Goal: Task Accomplishment & Management: Complete application form

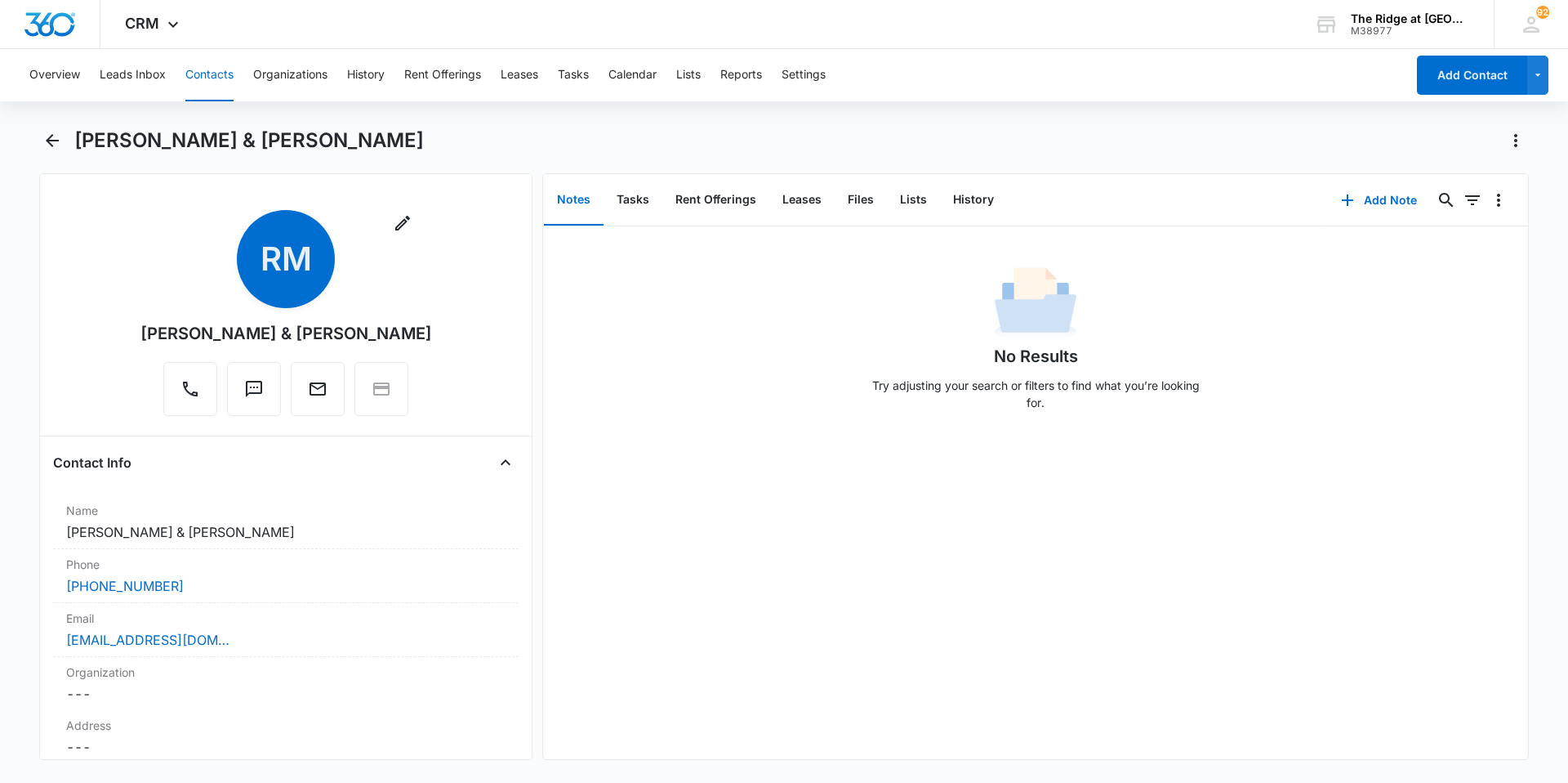
scroll to position [1144, 0]
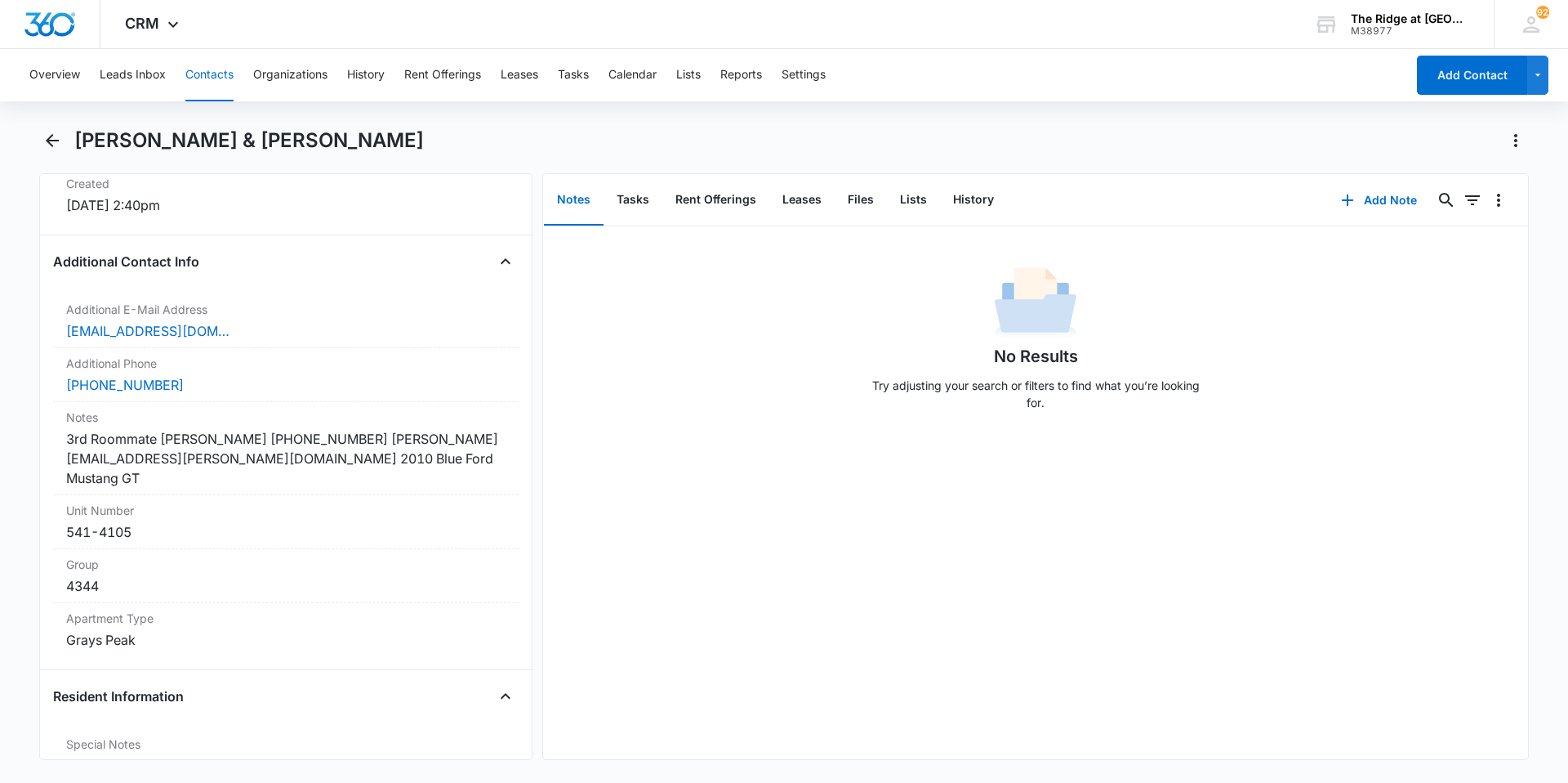
click at [222, 71] on button "Contacts" at bounding box center [209, 74] width 49 height 52
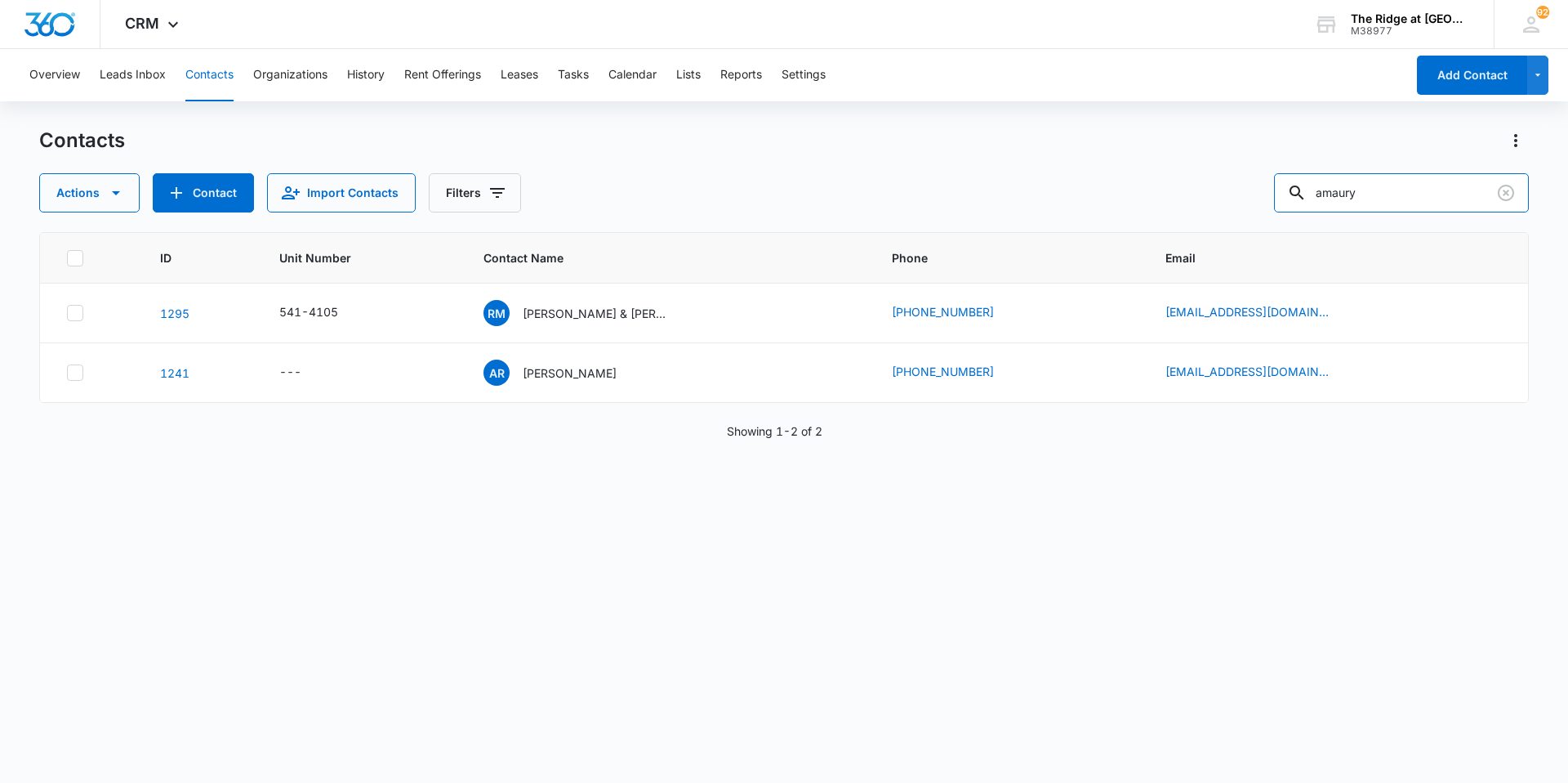
drag, startPoint x: 1396, startPoint y: 190, endPoint x: 1194, endPoint y: 197, distance: 202.1
click at [1194, 197] on div "Actions Contact Import Contacts Filters amaury" at bounding box center [784, 193] width 1489 height 39
type input "[PERSON_NAME]"
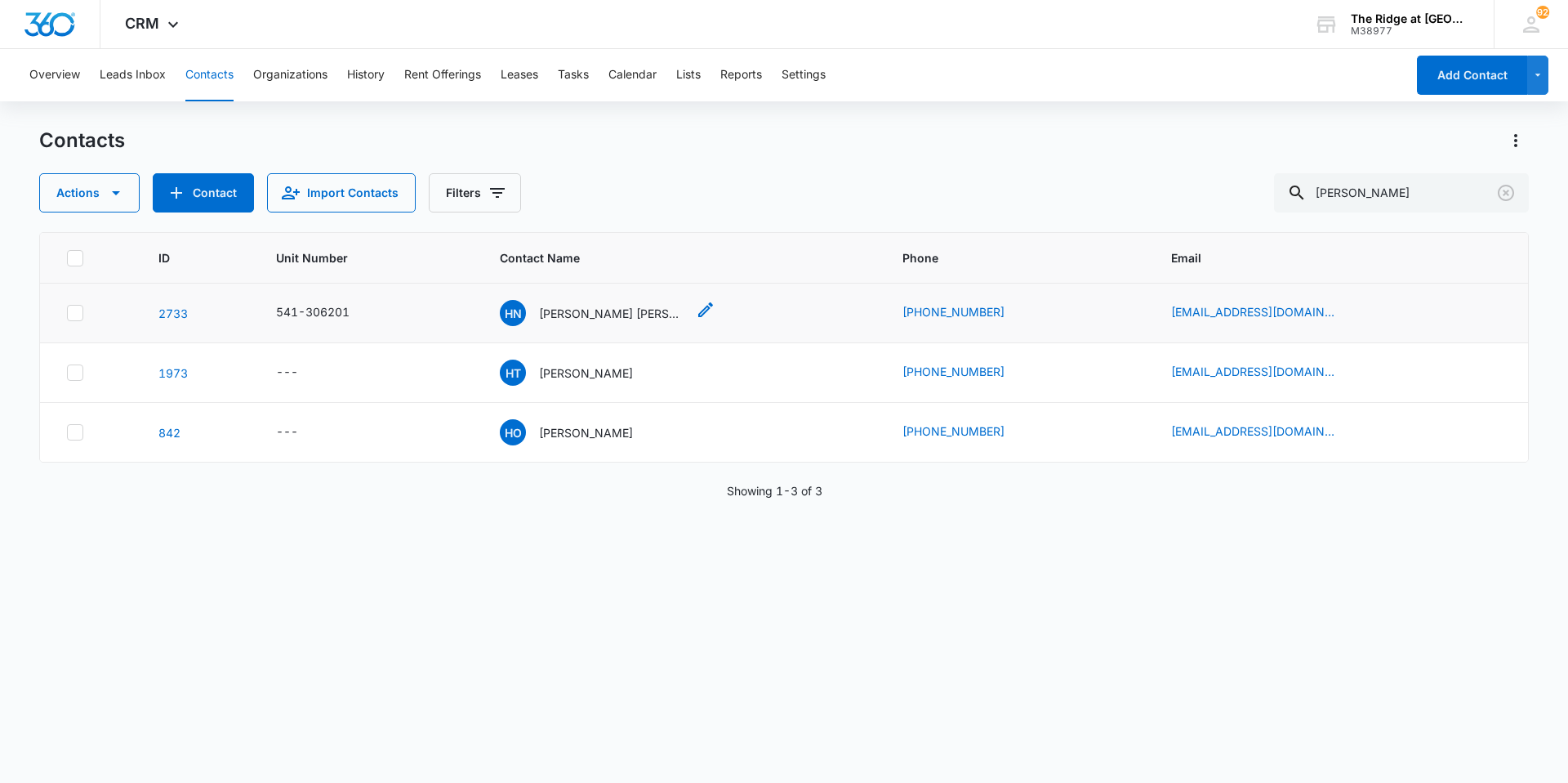
click at [585, 306] on p "[PERSON_NAME] [PERSON_NAME] & [PERSON_NAME]" at bounding box center [612, 313] width 147 height 17
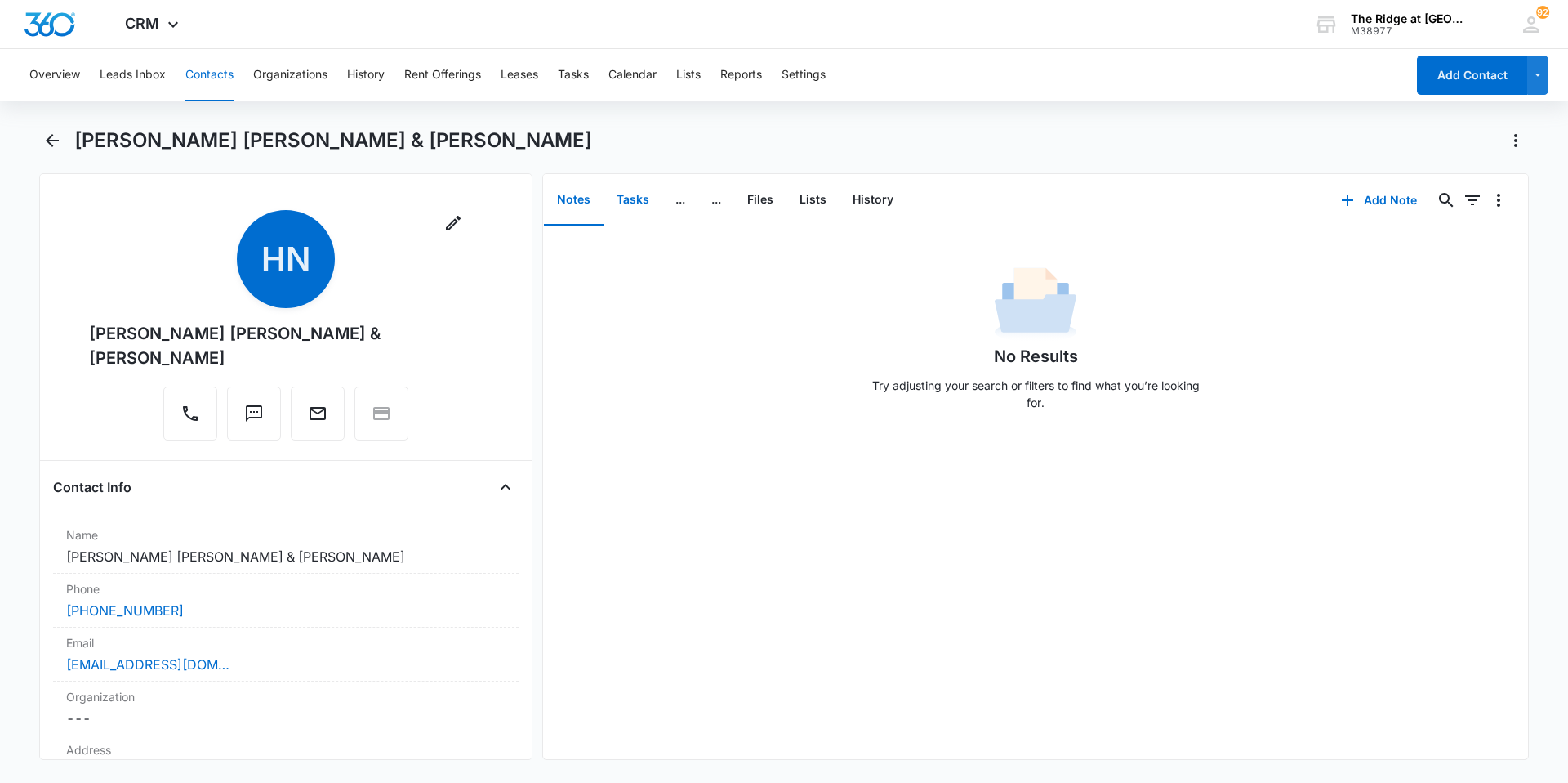
click at [620, 198] on button "Tasks" at bounding box center [633, 200] width 59 height 50
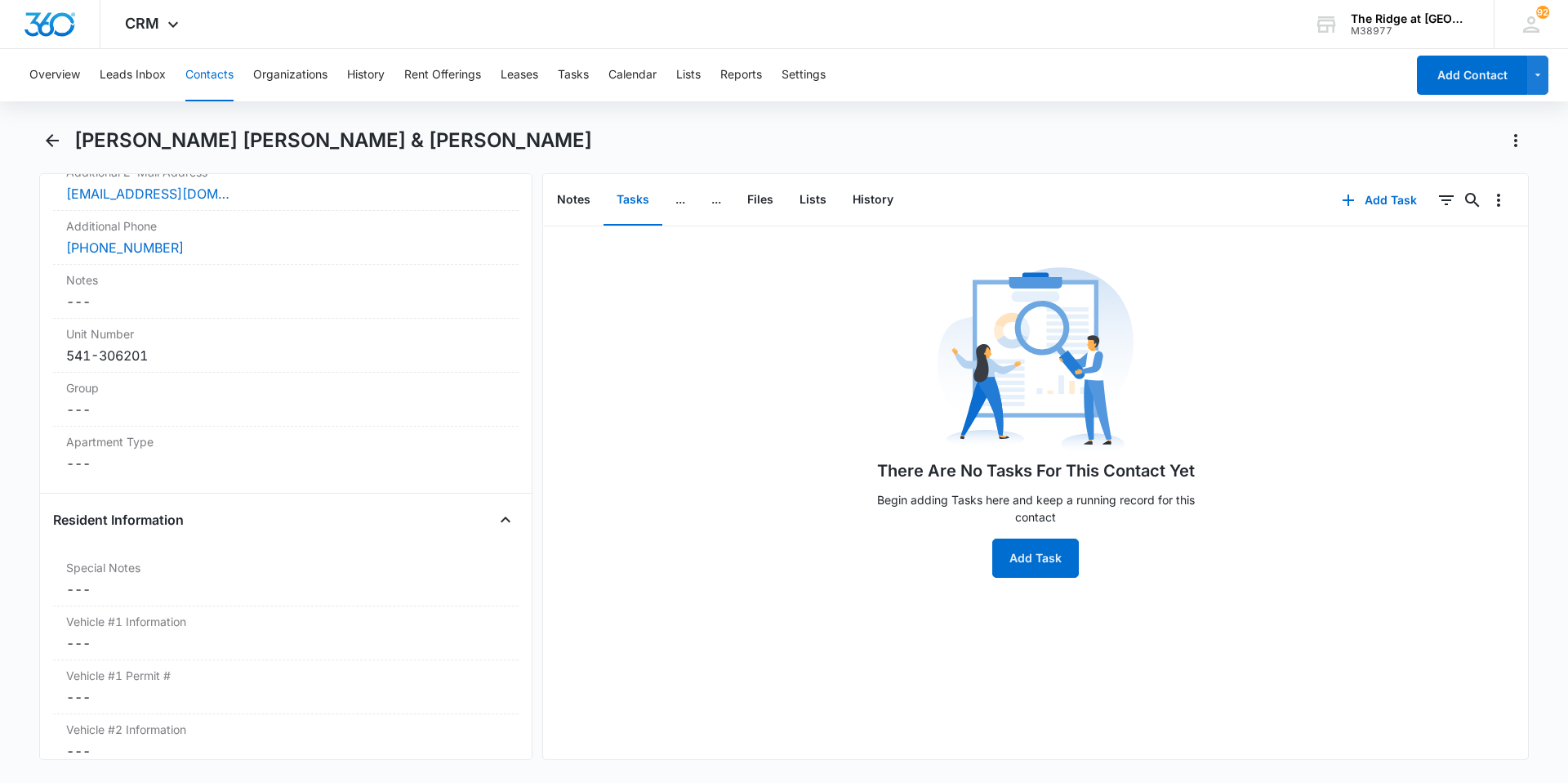
scroll to position [1226, 0]
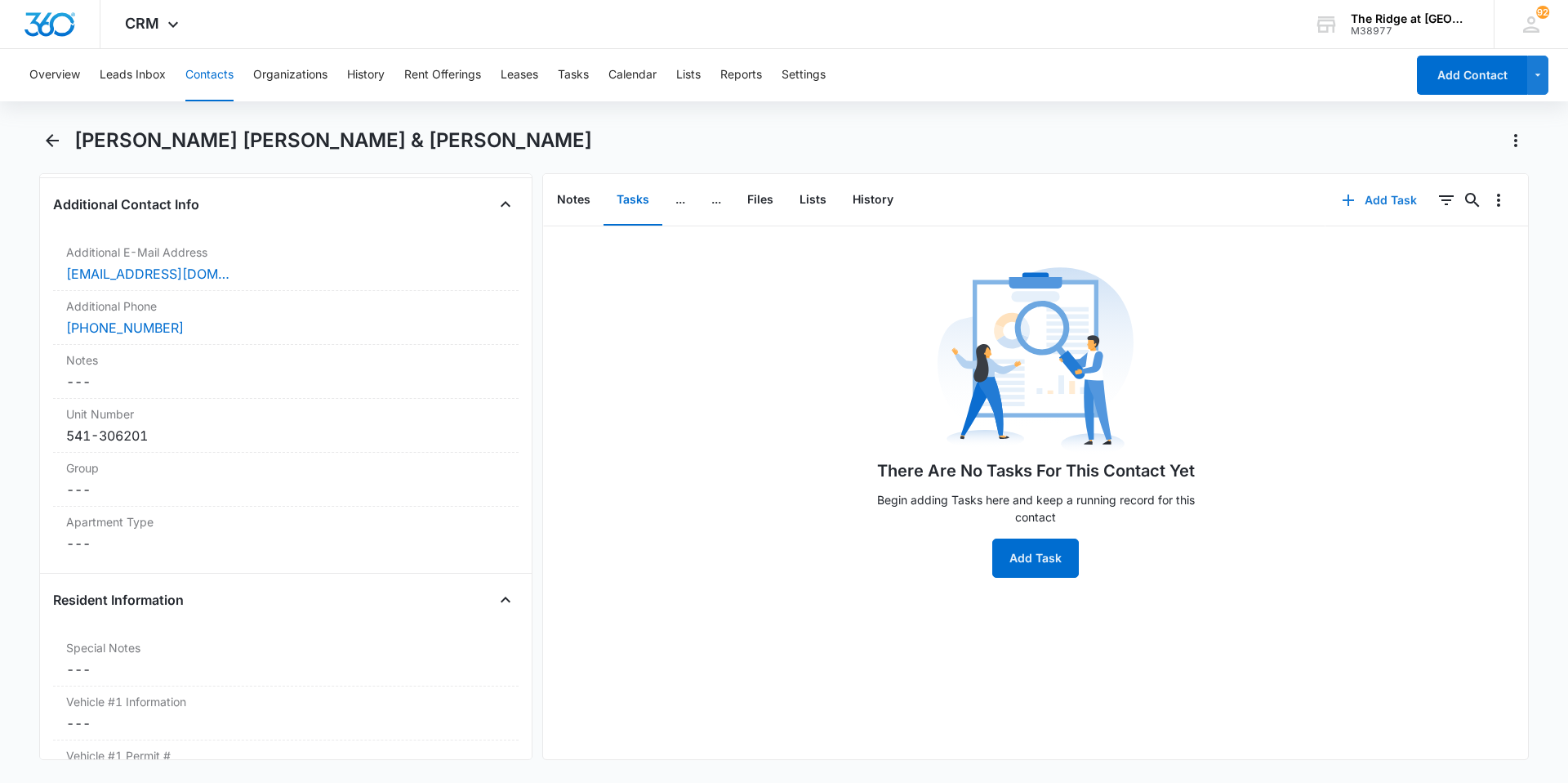
click at [1381, 205] on button "Add Task" at bounding box center [1380, 200] width 108 height 39
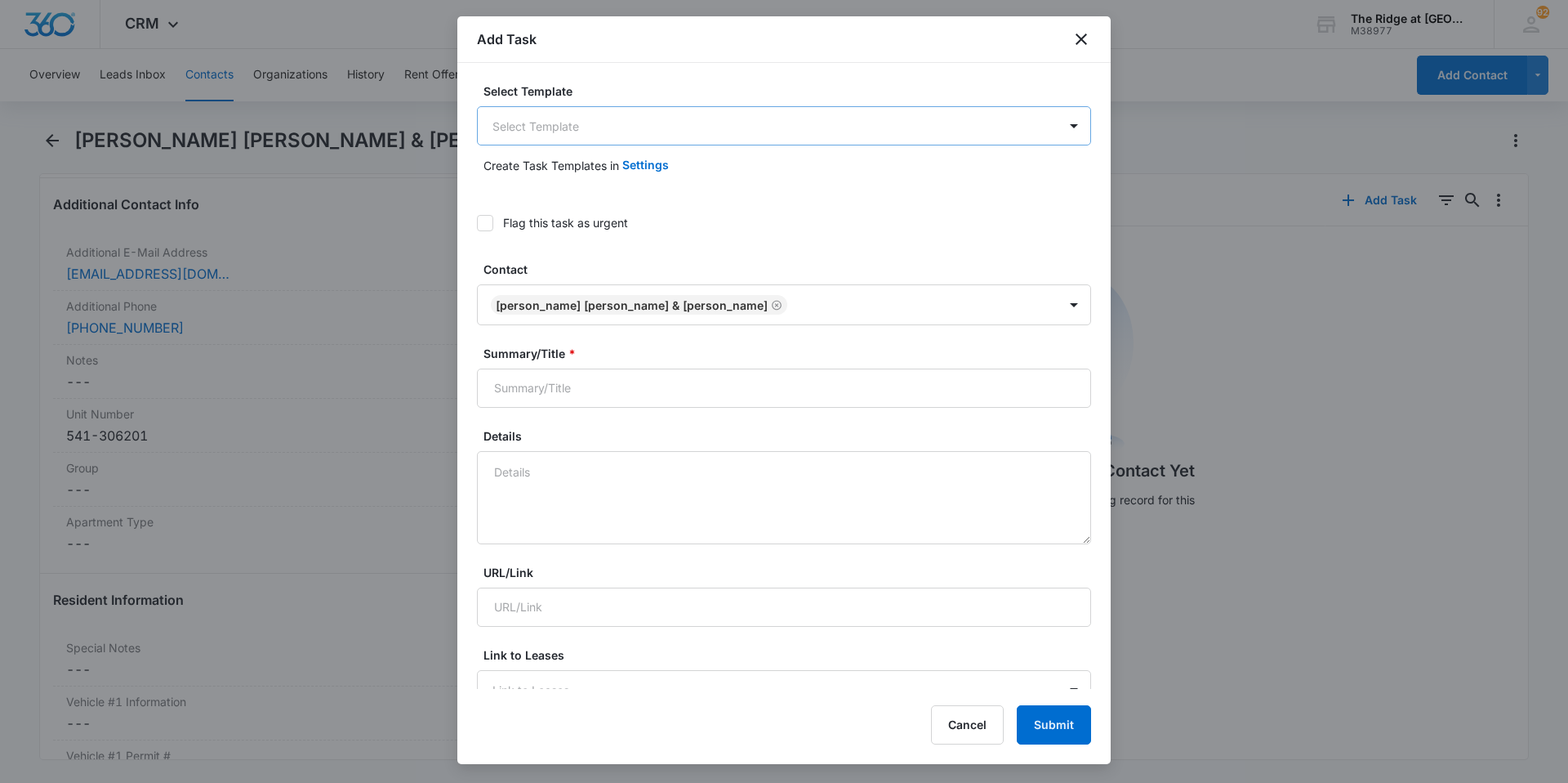
click at [563, 120] on body "CRM Apps Reputation Websites Forms CRM Email Social Content Intelligence Files …" at bounding box center [784, 392] width 1568 height 783
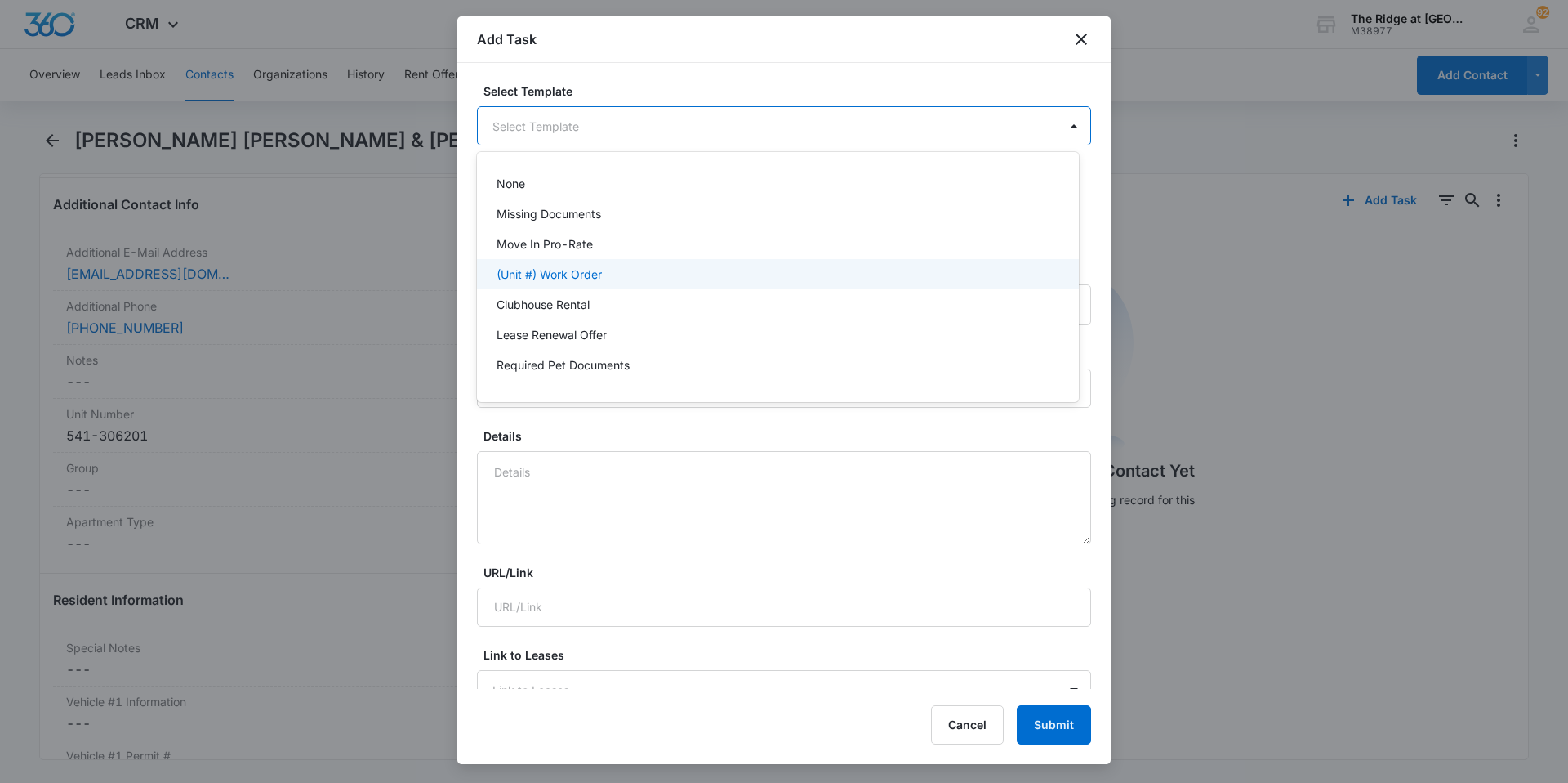
click at [557, 281] on p "(Unit #) Work Order" at bounding box center [549, 273] width 105 height 17
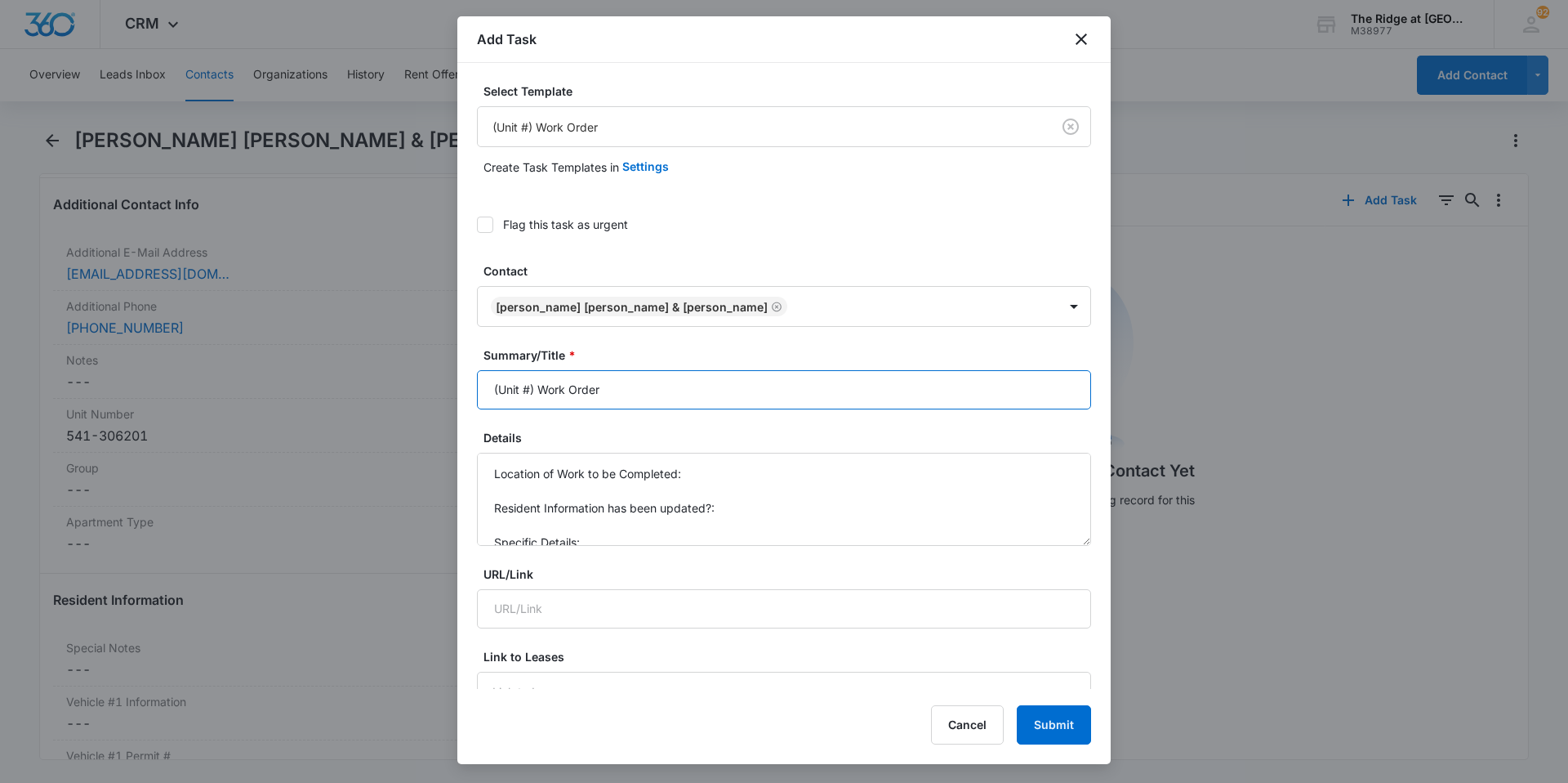
click at [607, 392] on input "(Unit #) Work Order" at bounding box center [784, 390] width 614 height 39
drag, startPoint x: 536, startPoint y: 395, endPoint x: 466, endPoint y: 399, distance: 70.1
click at [466, 399] on div "Select Template (Unit #) Work Order Create Task Templates in Settings Flag this…" at bounding box center [784, 376] width 654 height 626
type input "4306-201 Flickering Lights"
drag, startPoint x: 609, startPoint y: 547, endPoint x: 599, endPoint y: 539, distance: 12.8
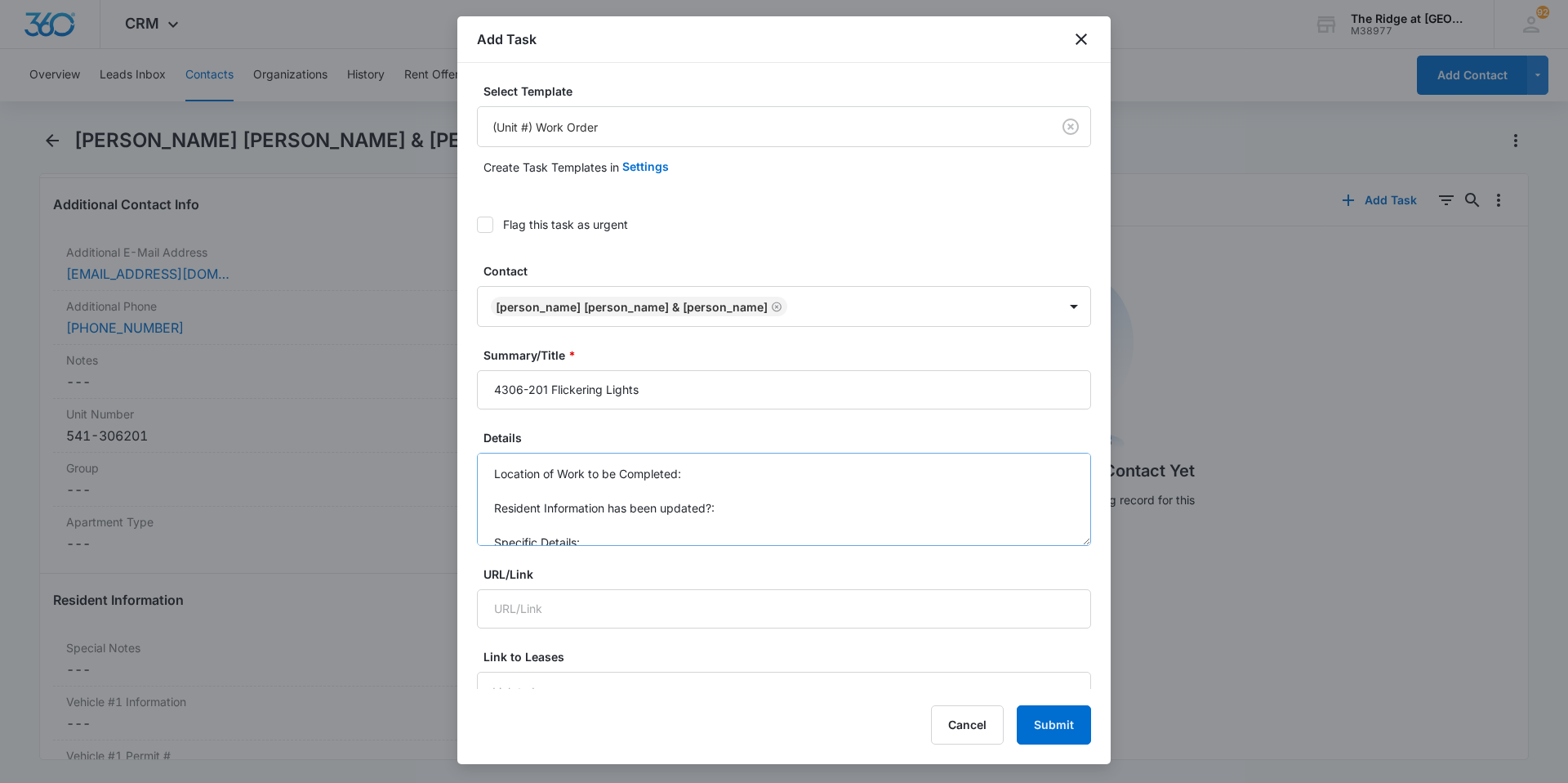
drag, startPoint x: 599, startPoint y: 539, endPoint x: 472, endPoint y: 469, distance: 145.0
click at [472, 469] on div "Select Template (Unit #) Work Order Create Task Templates in Settings Flag this…" at bounding box center [784, 376] width 654 height 626
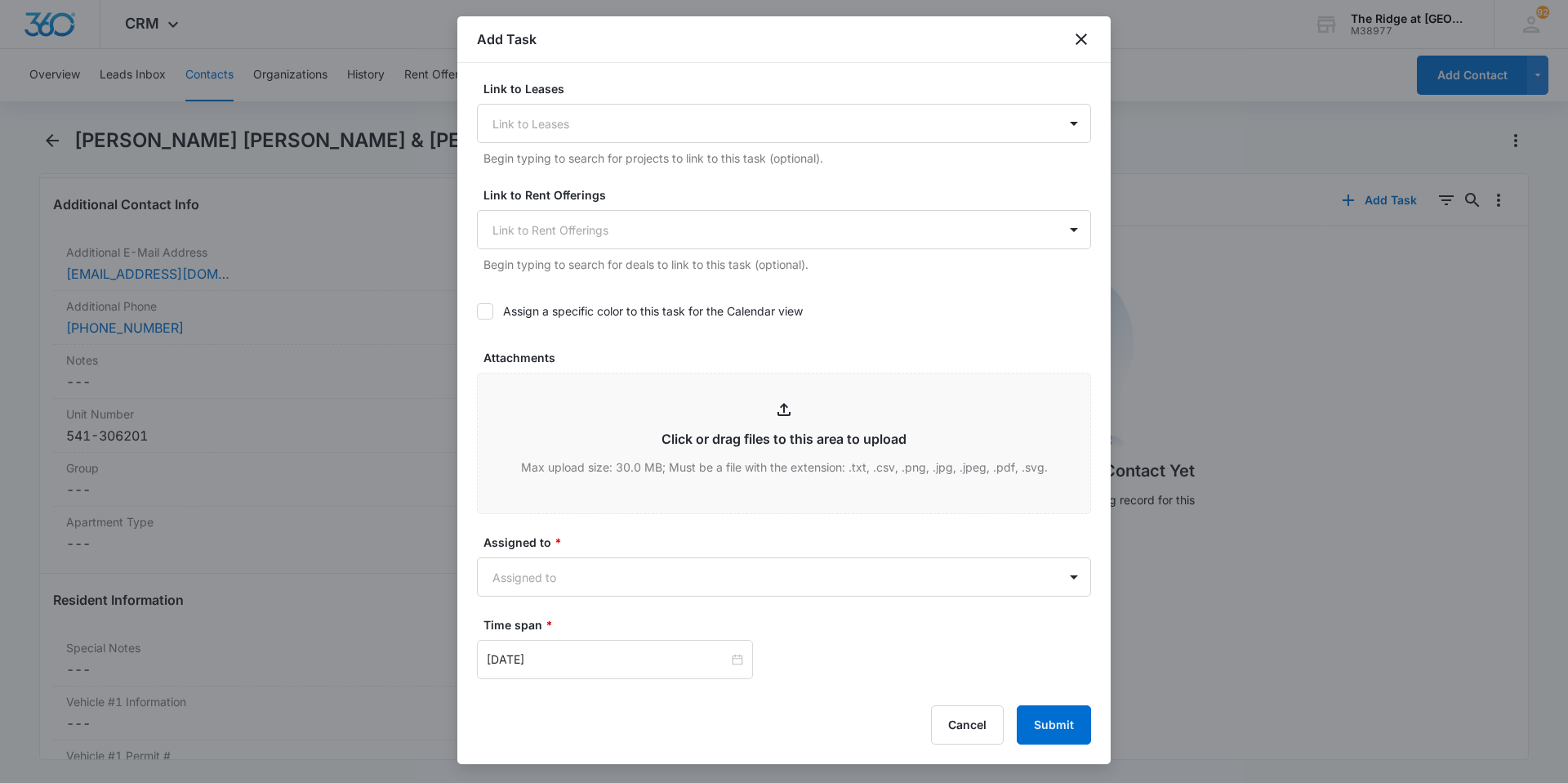
scroll to position [654, 0]
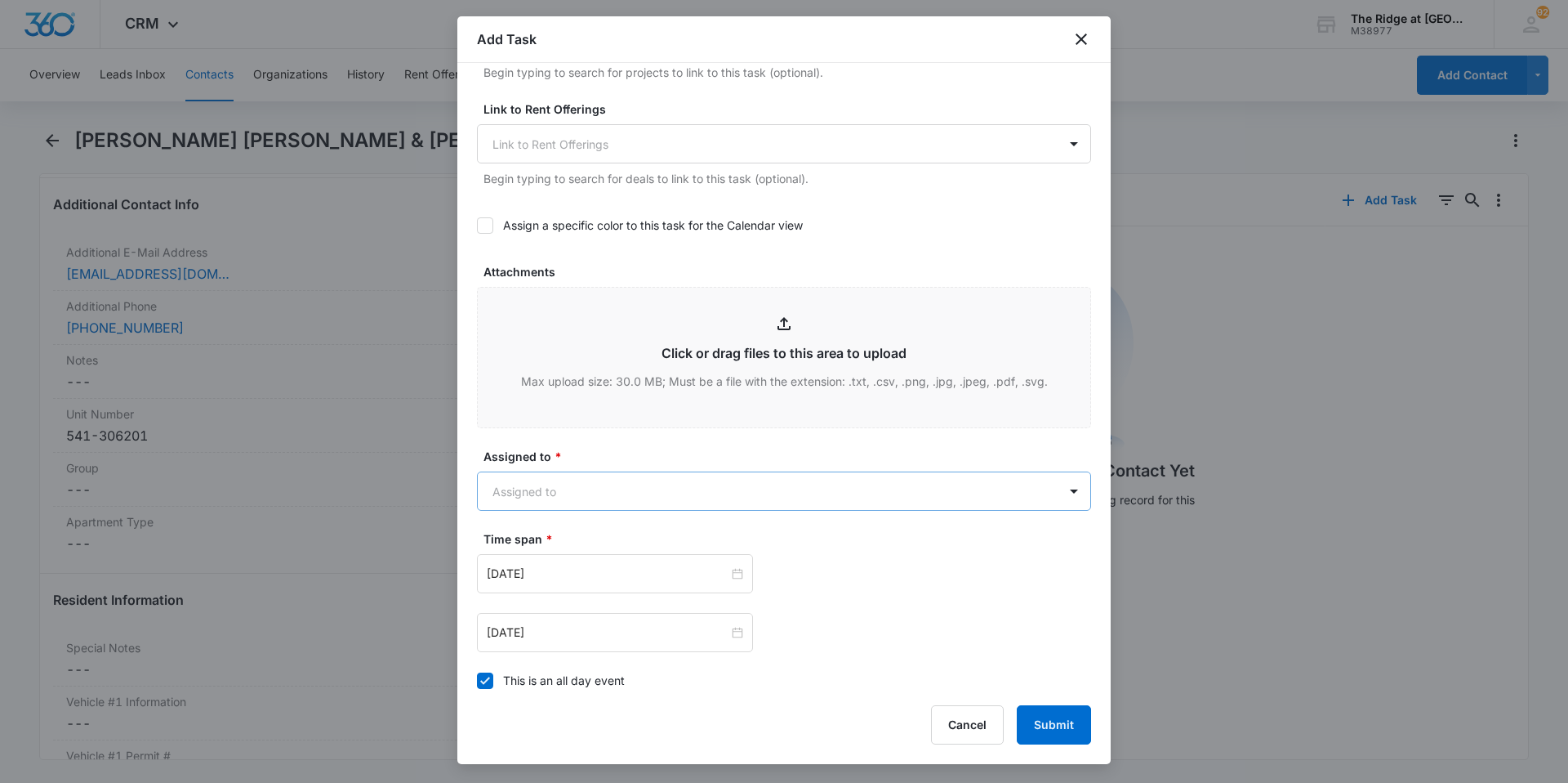
type textarea "bedroom and living room light are flickering and sometimes going out. resetting…"
click at [589, 492] on body "CRM Apps Reputation Websites Forms CRM Email Social Content Intelligence Files …" at bounding box center [784, 392] width 1568 height 783
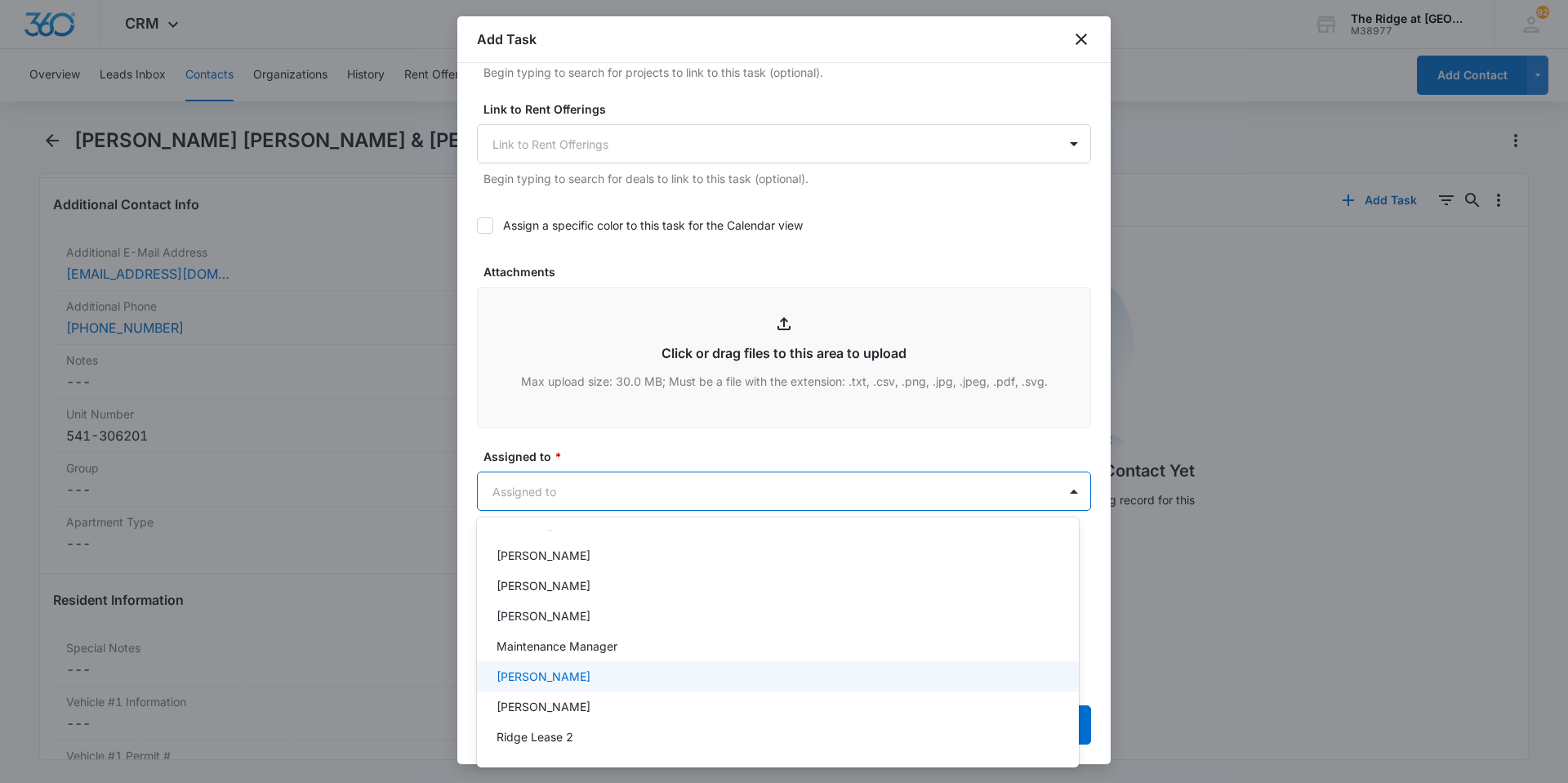
scroll to position [176, 0]
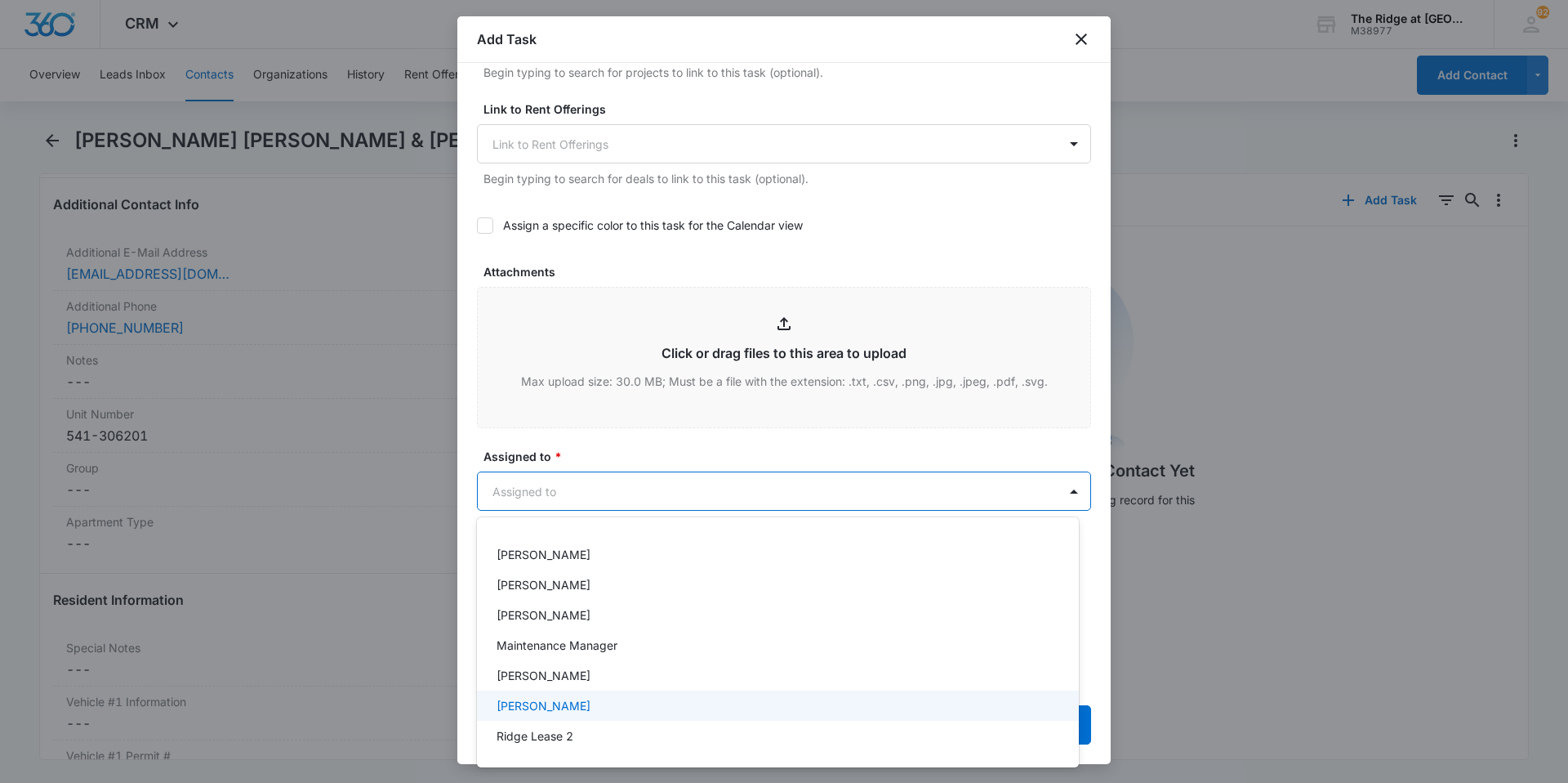
click at [562, 705] on p "[PERSON_NAME]" at bounding box center [543, 705] width 94 height 17
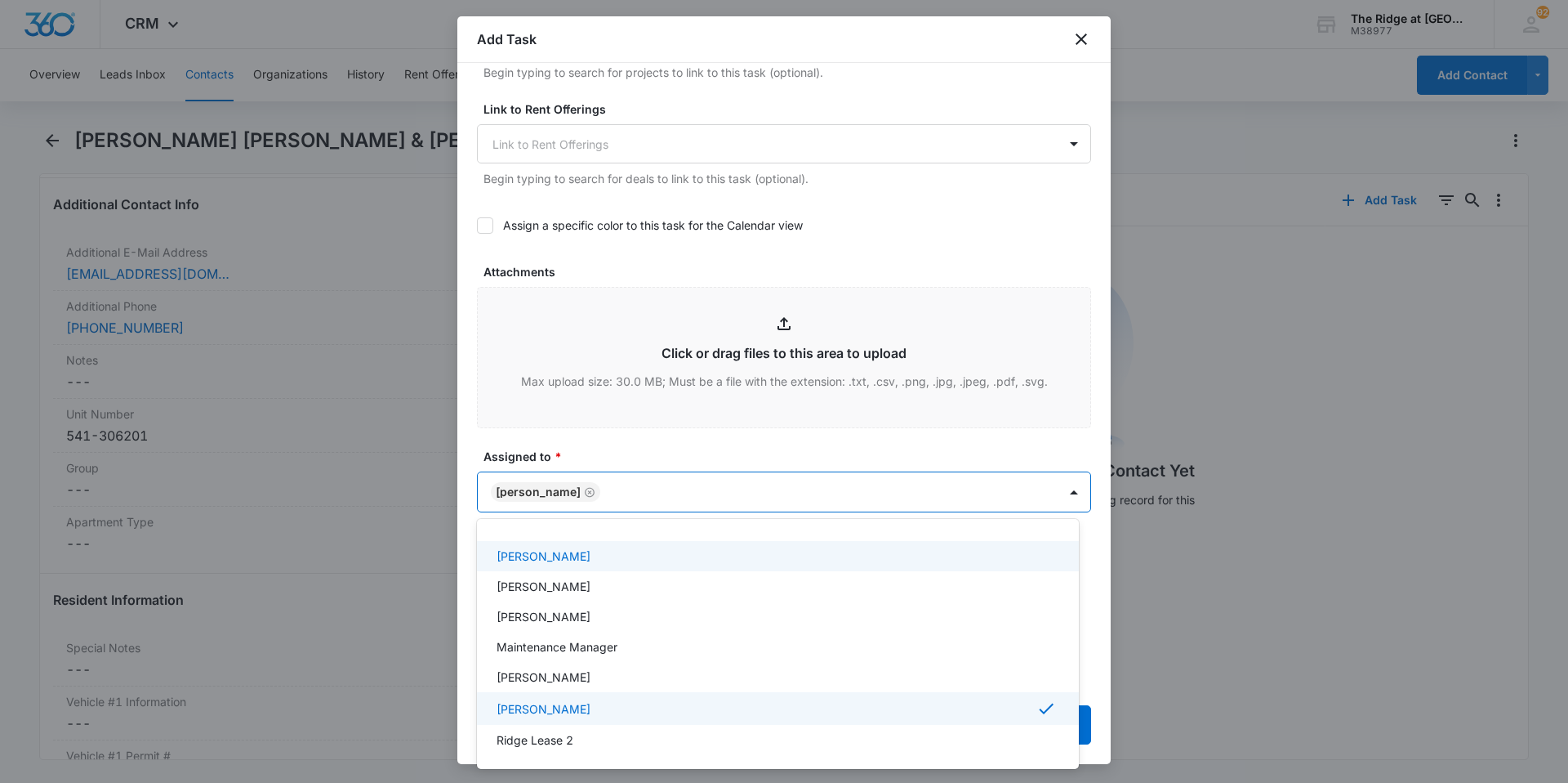
click at [597, 438] on div at bounding box center [784, 392] width 1568 height 783
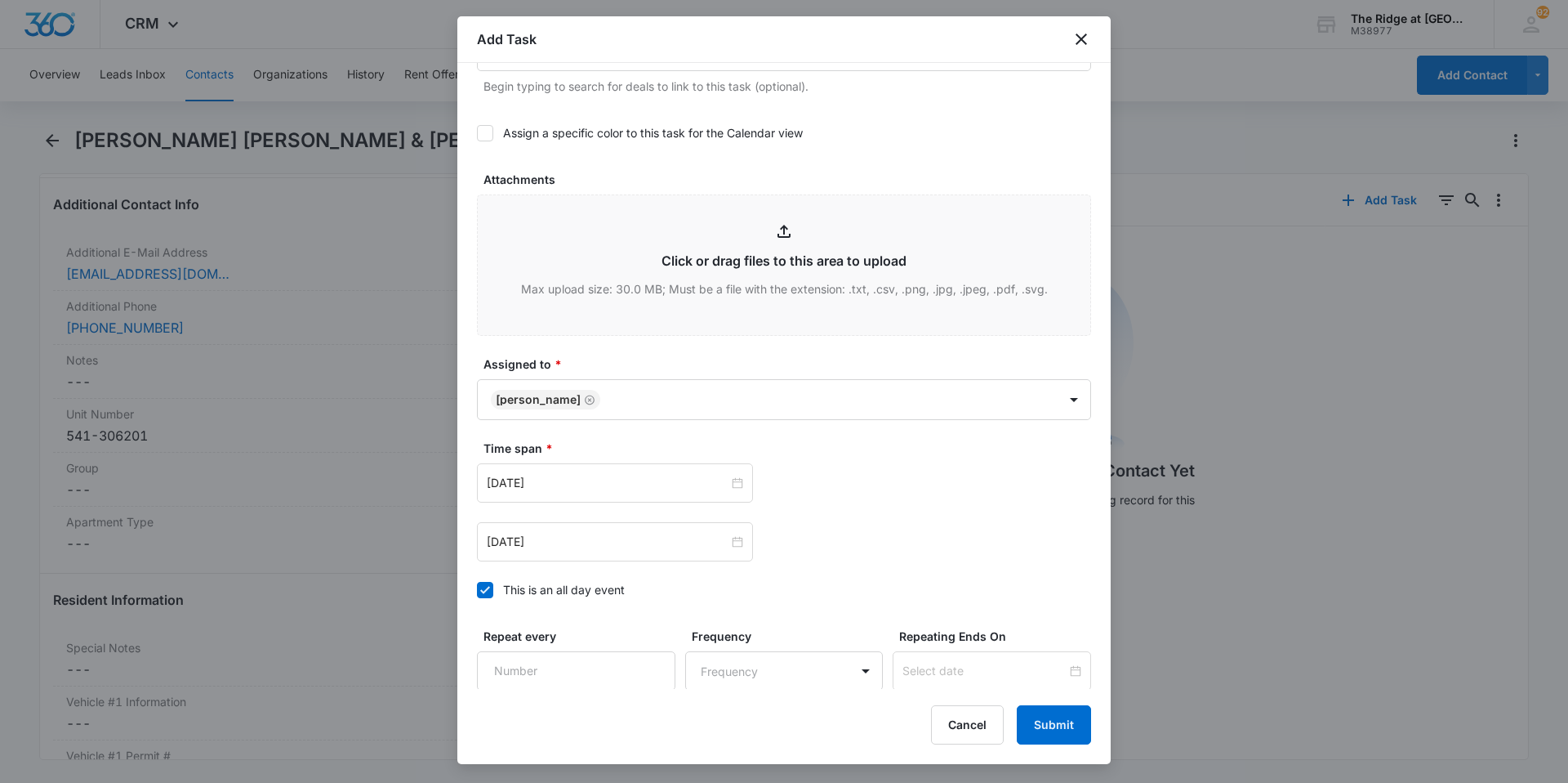
scroll to position [817, 0]
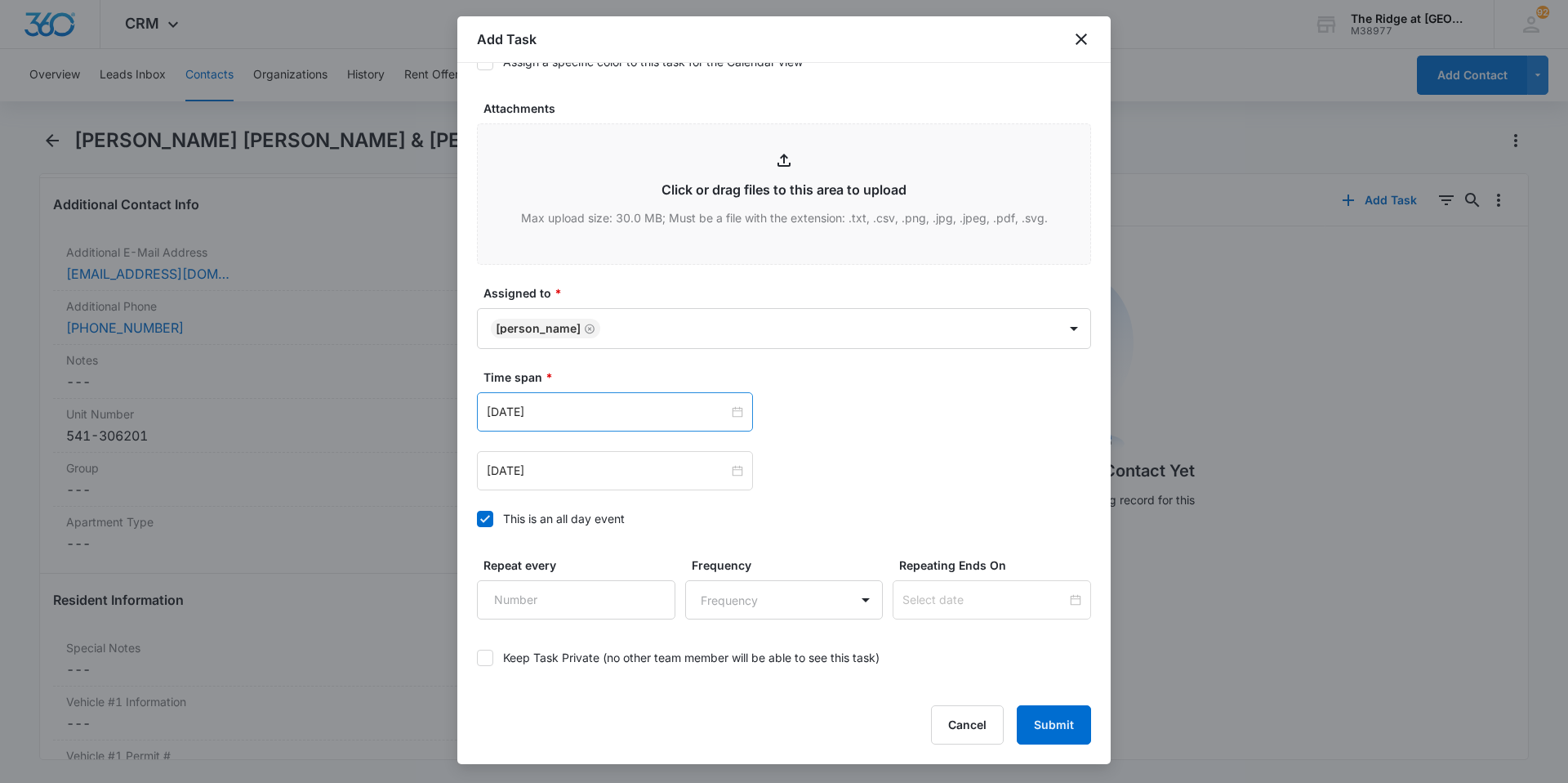
click at [636, 393] on div "[DATE]" at bounding box center [615, 412] width 276 height 39
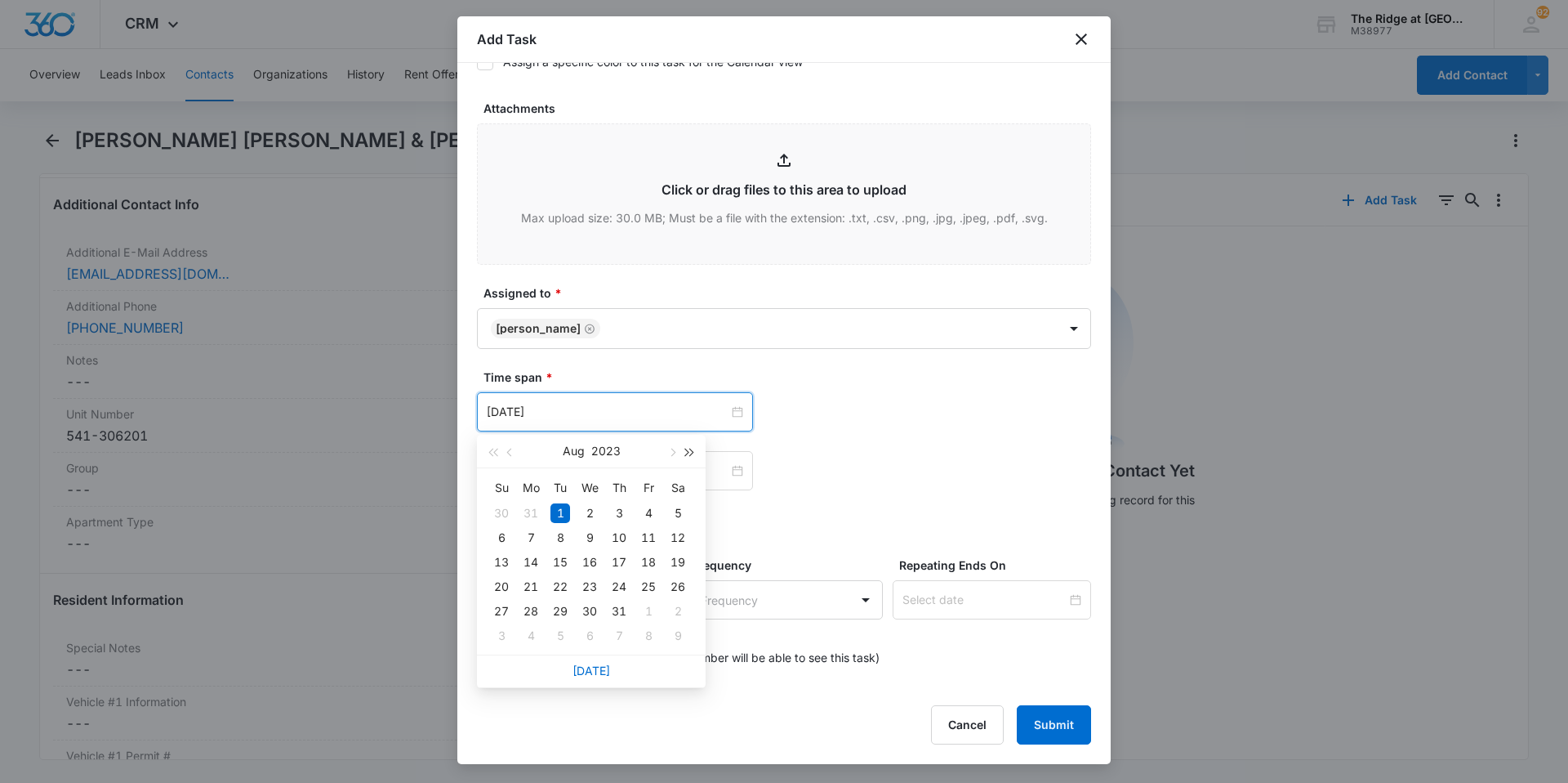
click at [698, 452] on button "button" at bounding box center [690, 451] width 18 height 33
click at [670, 452] on span "button" at bounding box center [670, 452] width 8 height 8
type input "[DATE]"
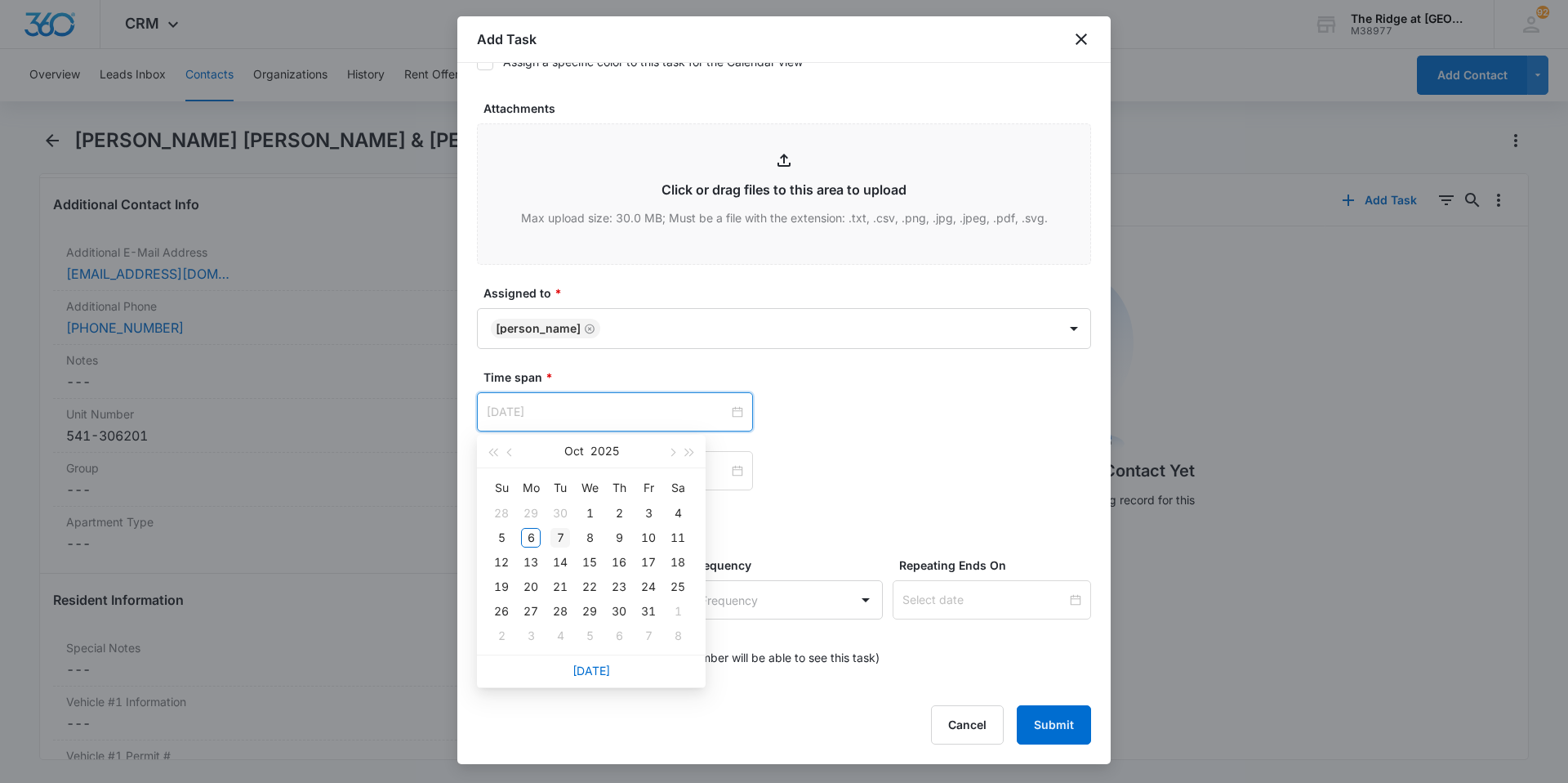
click at [558, 539] on div "7" at bounding box center [560, 537] width 19 height 19
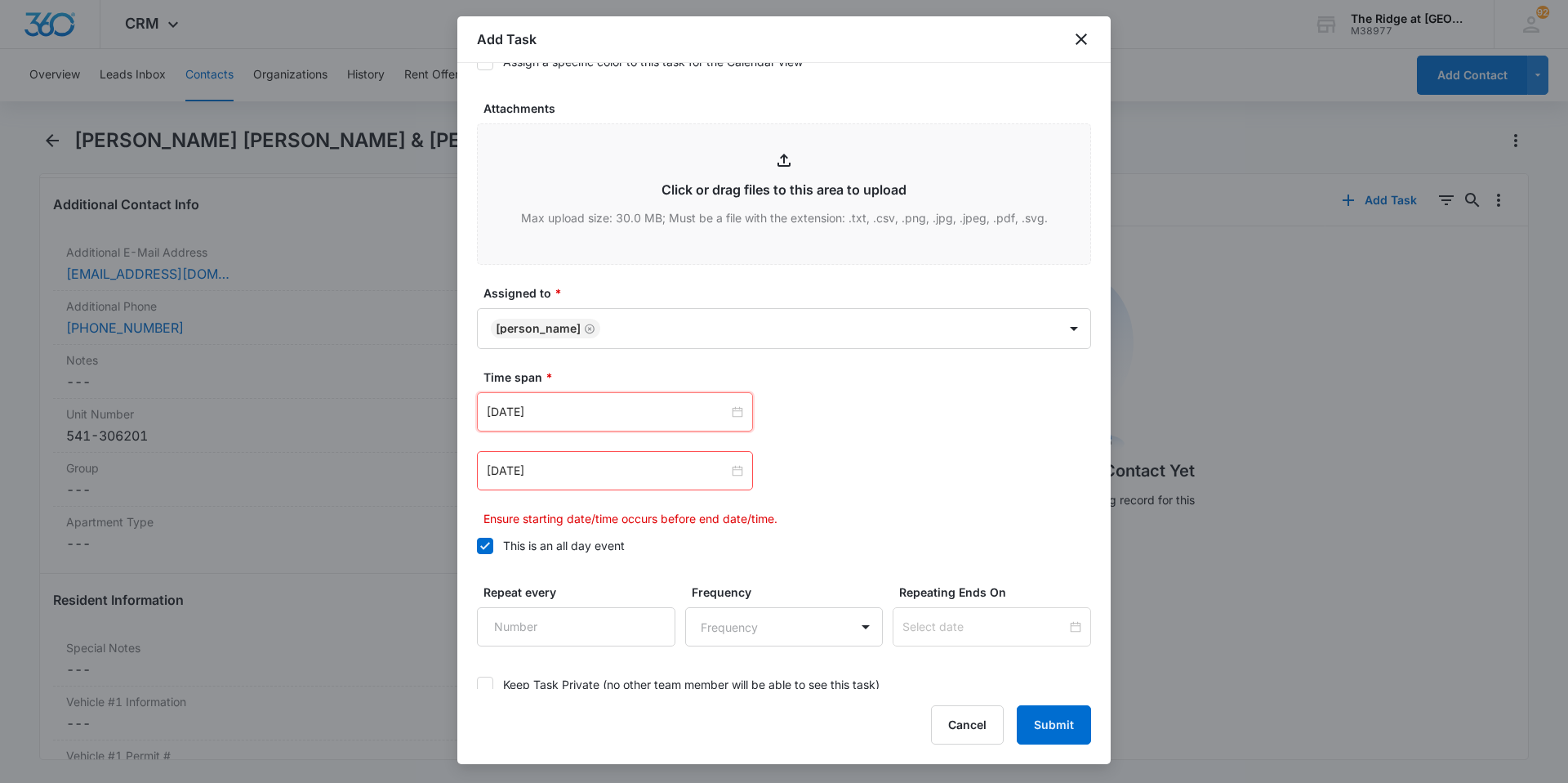
click at [824, 483] on div "[DATE]" at bounding box center [784, 470] width 614 height 39
click at [683, 479] on input "[DATE]" at bounding box center [608, 470] width 242 height 18
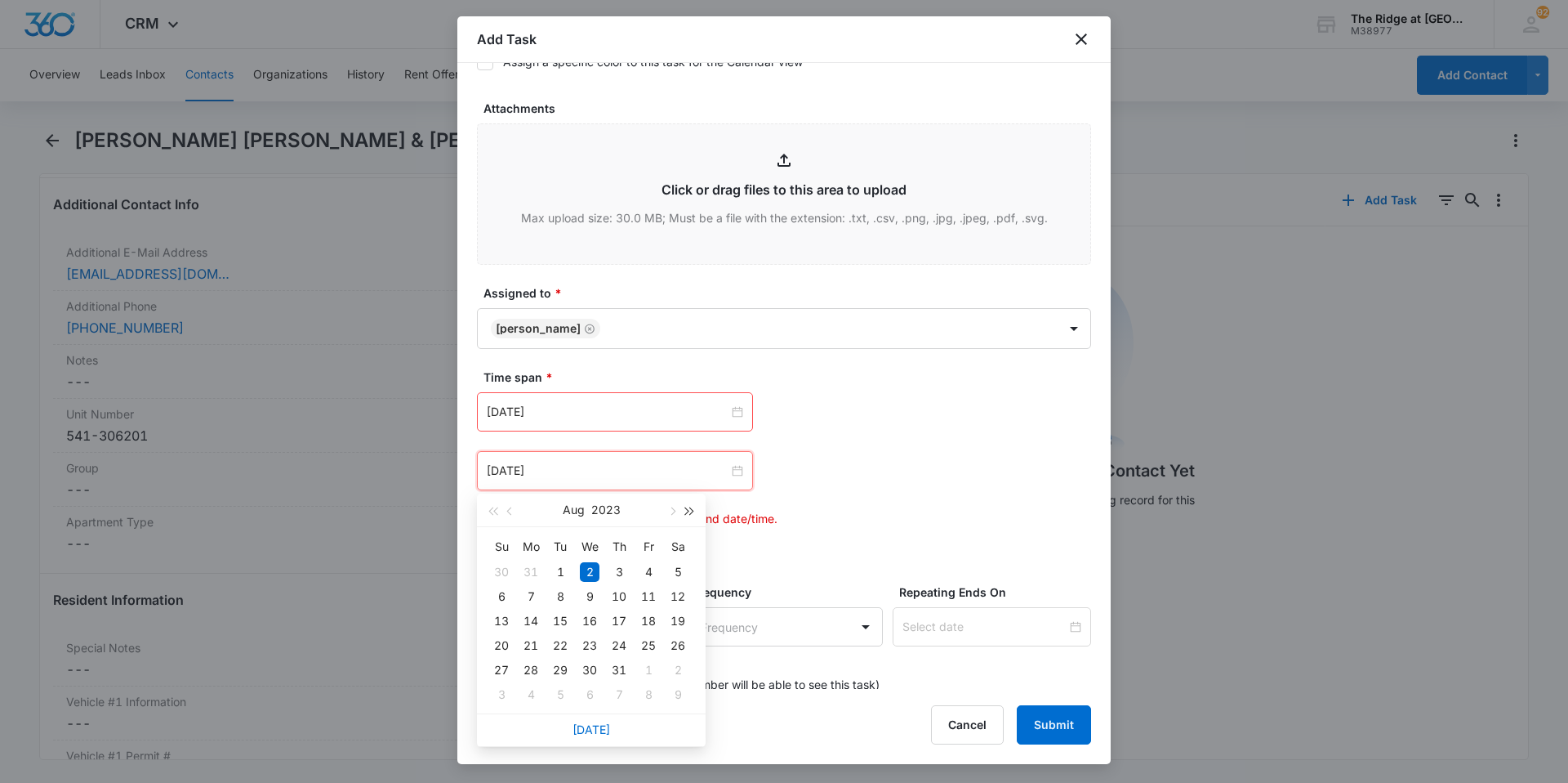
click at [695, 499] on button "button" at bounding box center [690, 509] width 18 height 33
click at [693, 504] on button "button" at bounding box center [690, 509] width 18 height 33
click at [670, 511] on span "button" at bounding box center [670, 511] width 8 height 8
type input "[DATE]"
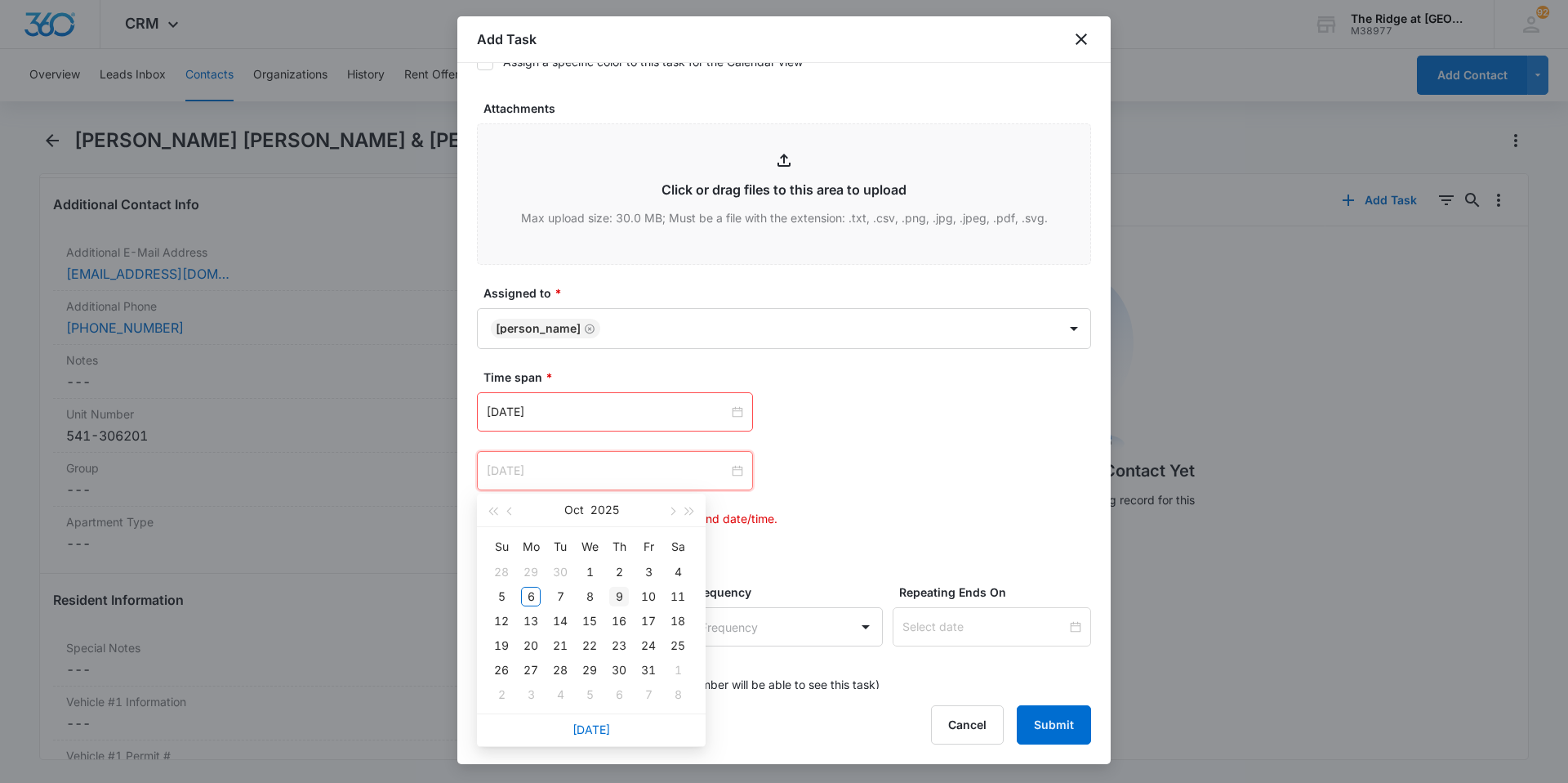
click at [620, 599] on div "9" at bounding box center [619, 597] width 19 height 19
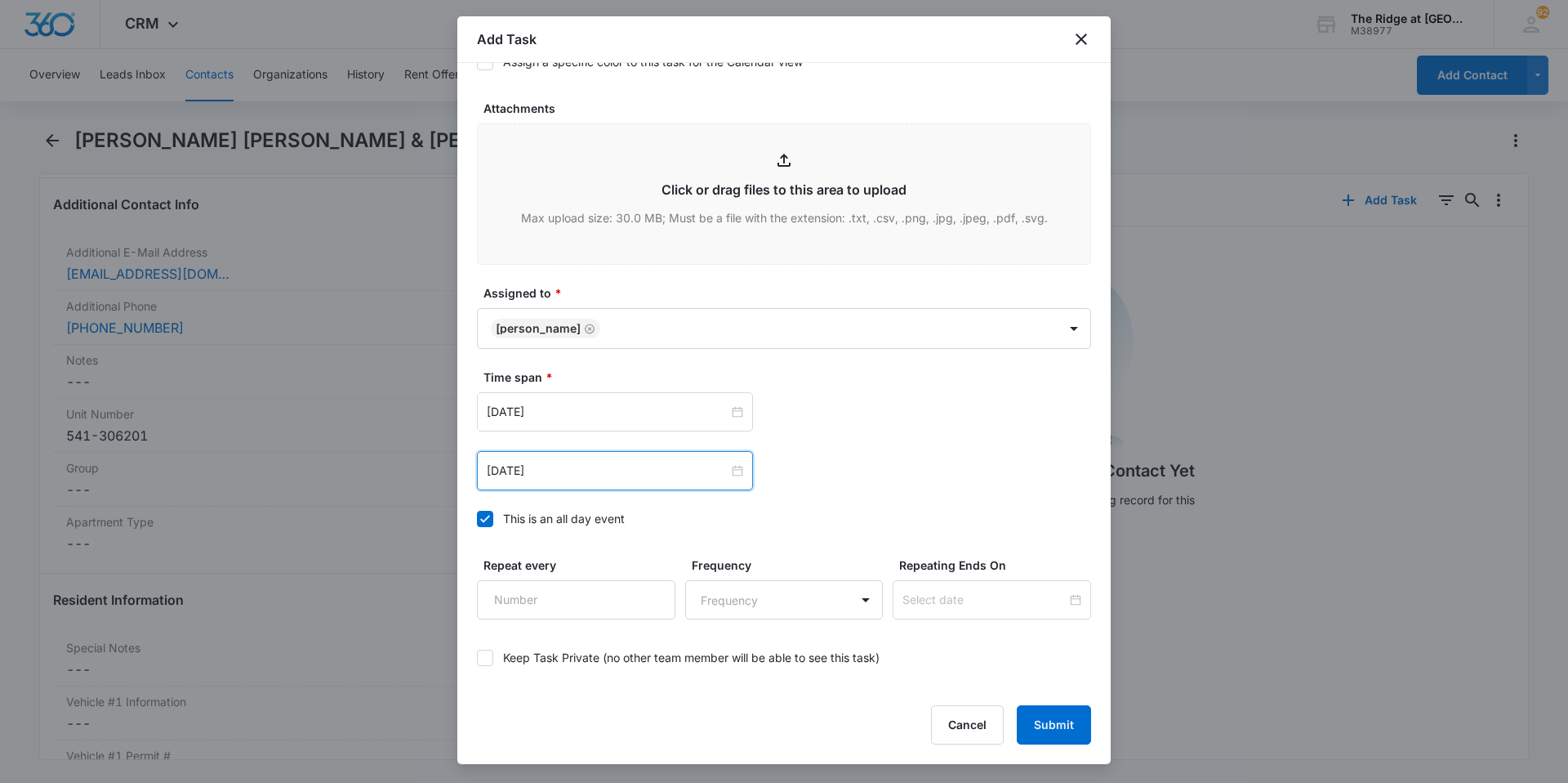
click at [1035, 485] on div "[DATE] [DATE] Su Mo Tu We Th Fr Sa 28 29 30 1 2 3 4 5 6 7 8 9 10 11 12 13 14 15…" at bounding box center [784, 470] width 614 height 39
click at [1034, 726] on button "Submit" at bounding box center [1054, 725] width 74 height 39
